Goal: Task Accomplishment & Management: Manage account settings

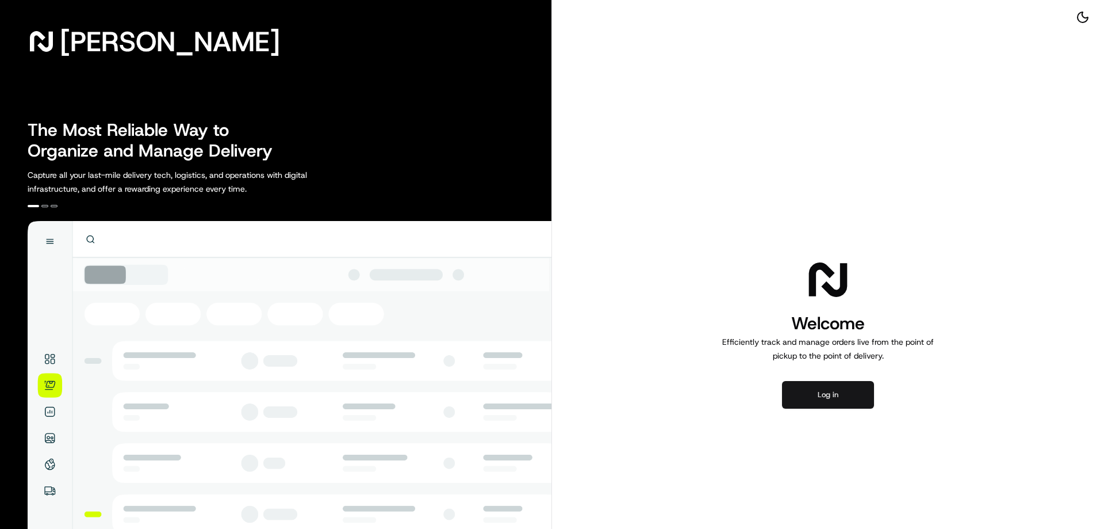
click at [837, 398] on button "Log in" at bounding box center [828, 395] width 92 height 28
